Goal: Complete application form

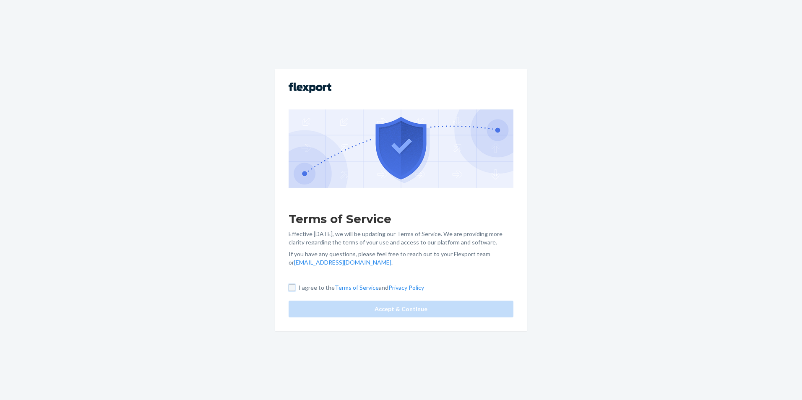
click at [292, 286] on input "I agree to the Terms of Service and Privacy Policy" at bounding box center [292, 288] width 7 height 7
checkbox input "true"
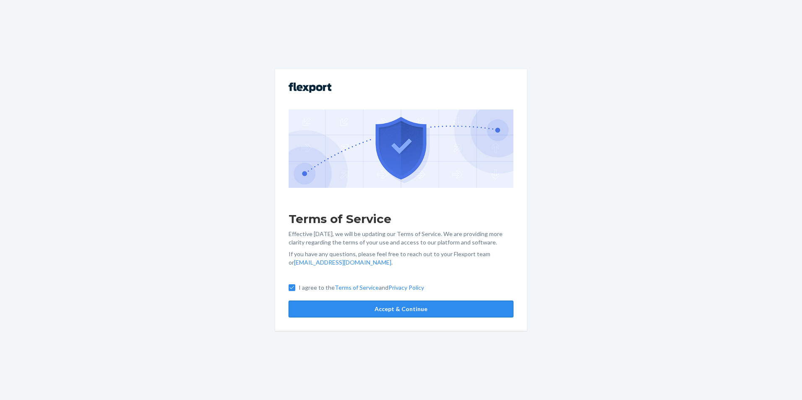
click at [389, 305] on button "Accept & Continue" at bounding box center [401, 309] width 225 height 17
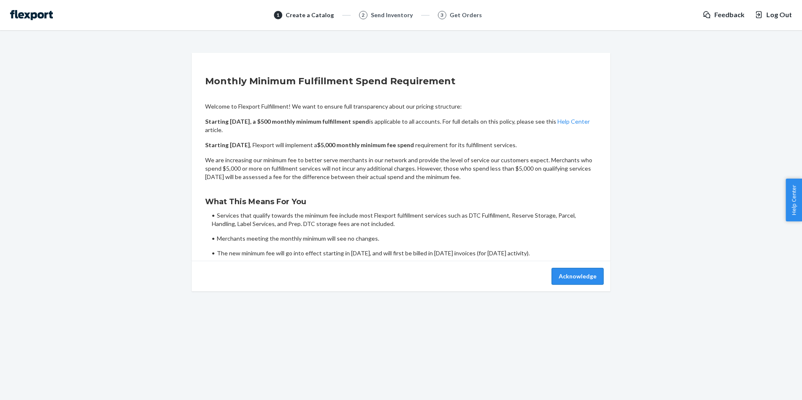
click at [577, 276] on button "Acknowledge" at bounding box center [578, 276] width 52 height 17
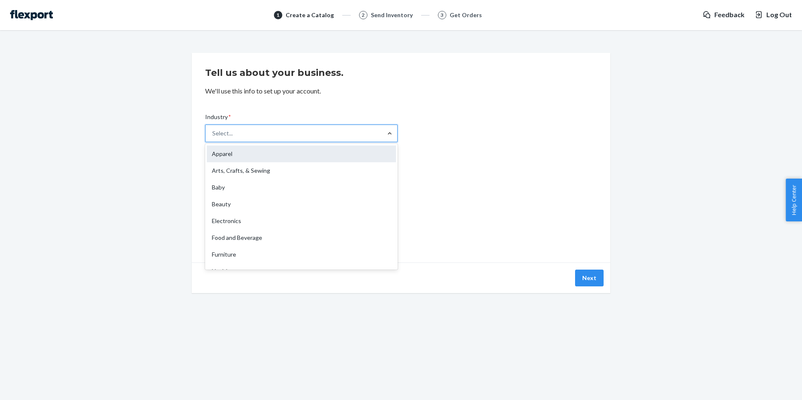
click at [371, 153] on div "Apparel" at bounding box center [301, 154] width 189 height 17
click at [213, 138] on input "Industry * option Apparel focused, 1 of 19. 19 results available. Use Up and Do…" at bounding box center [212, 133] width 1 height 8
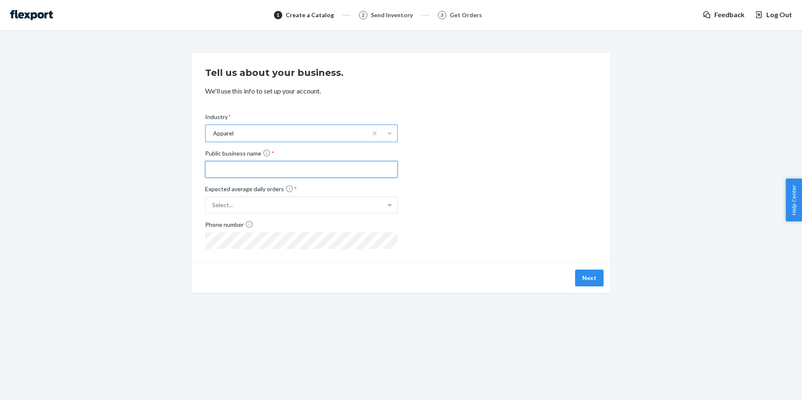
click at [365, 168] on input "Public business name *" at bounding box center [301, 169] width 193 height 17
type input "BrandX LLC"
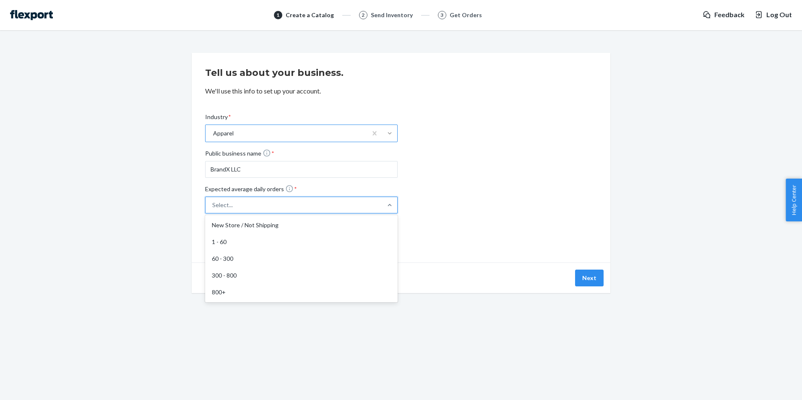
click at [333, 205] on div "Select..." at bounding box center [294, 205] width 177 height 15
click at [171, 205] on input "Expected average daily orders * option New Store / Not Shipping focused, 1 of 5…" at bounding box center [171, 205] width 0 height 0
click at [337, 242] on div "1 - 60" at bounding box center [301, 242] width 189 height 17
click at [171, 205] on input "Expected average daily orders * option 1 - 60 focused, 2 of 5. 5 results availa…" at bounding box center [171, 205] width 0 height 0
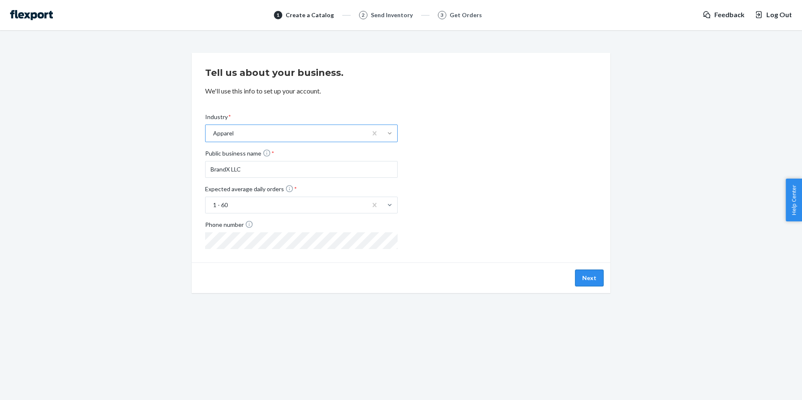
click at [593, 278] on button "Next" at bounding box center [589, 278] width 29 height 17
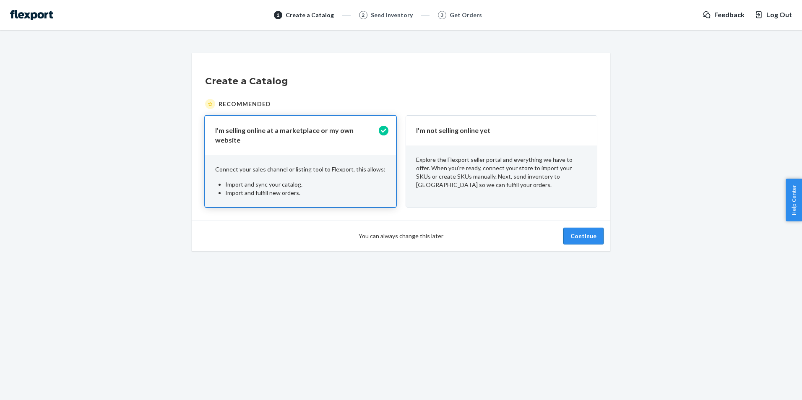
click at [586, 228] on button "Continue" at bounding box center [584, 236] width 40 height 17
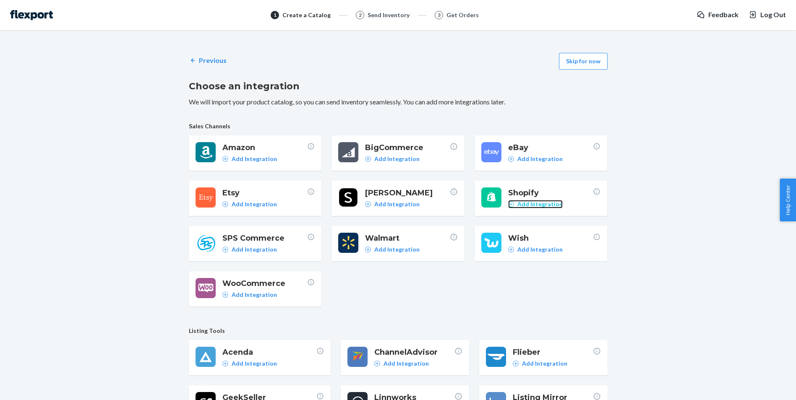
click at [536, 204] on p "Add Integration" at bounding box center [540, 204] width 45 height 8
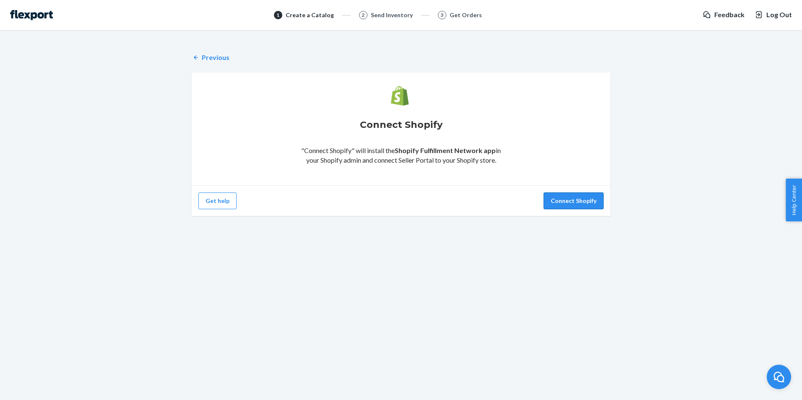
click at [575, 200] on button "Connect Shopify" at bounding box center [574, 201] width 60 height 17
